Goal: Transaction & Acquisition: Purchase product/service

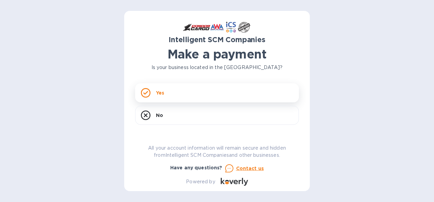
click at [142, 92] on icon at bounding box center [146, 93] width 10 height 10
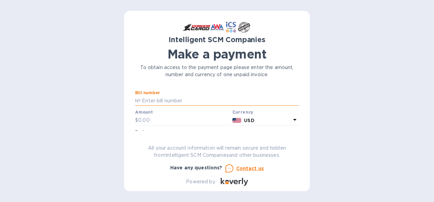
paste input "S00510025"
type input "S00510025"
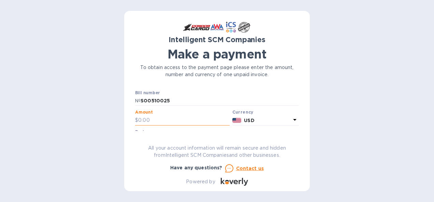
click at [151, 116] on input "text" at bounding box center [183, 121] width 91 height 10
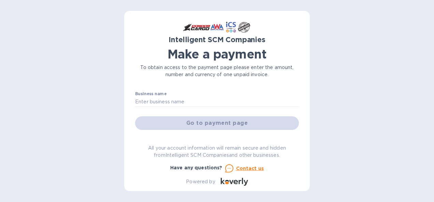
scroll to position [46, 0]
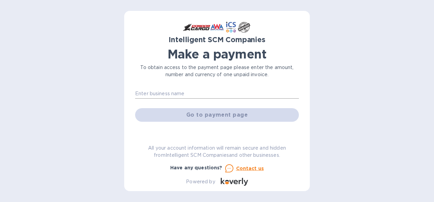
type input "5,500"
click at [228, 91] on input "text" at bounding box center [217, 94] width 164 height 10
type input "[PERSON_NAME]"
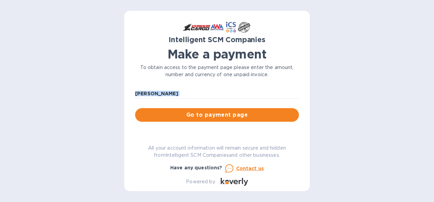
drag, startPoint x: 299, startPoint y: 104, endPoint x: 297, endPoint y: 91, distance: 12.4
click at [297, 91] on div "Intelligent SCM Companies Make a payment To obtain access to the payment page p…" at bounding box center [216, 101] width 185 height 181
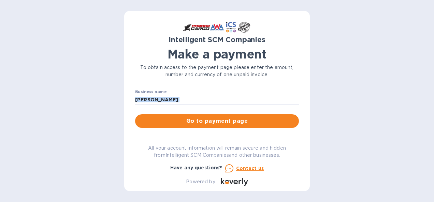
scroll to position [47, 0]
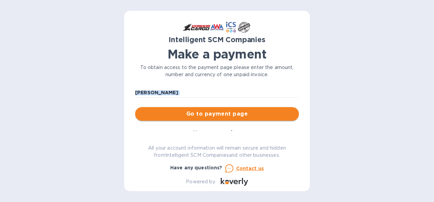
click at [267, 116] on span "Go to payment page" at bounding box center [216, 114] width 153 height 8
